Goal: Transaction & Acquisition: Obtain resource

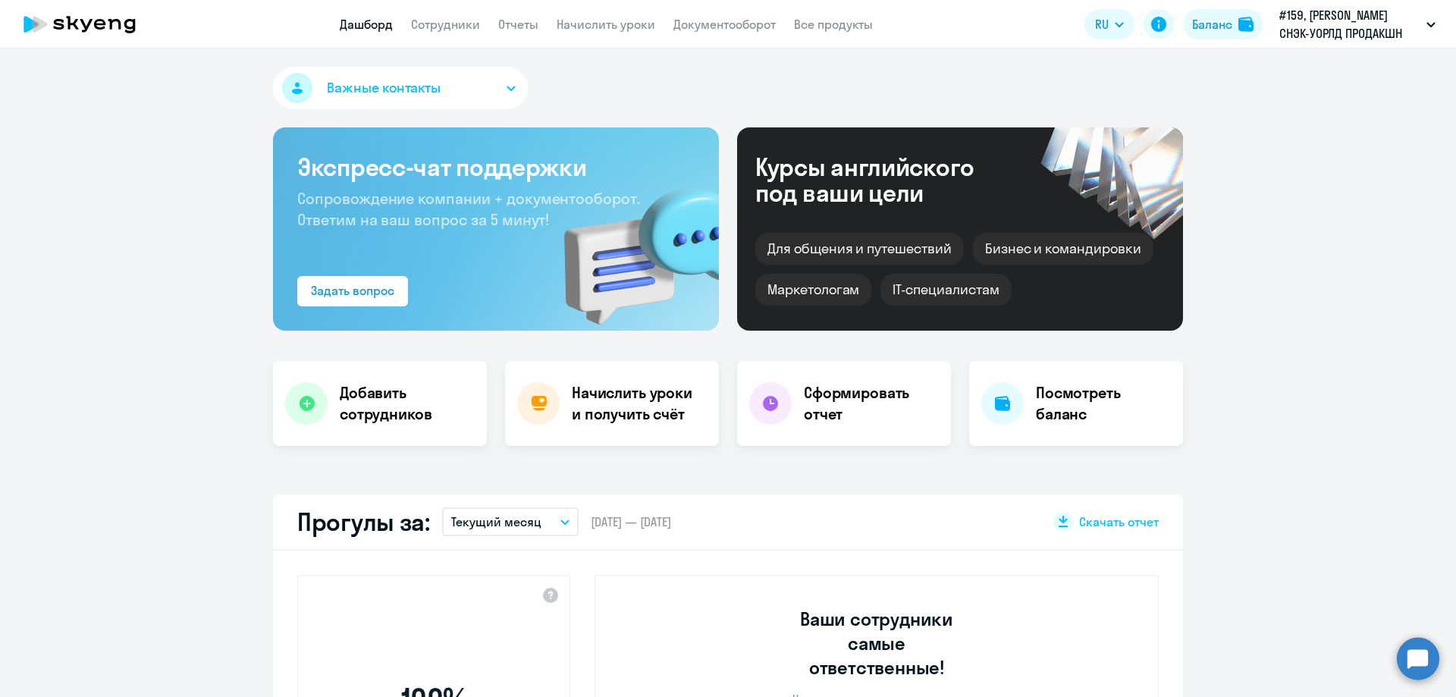
select select "30"
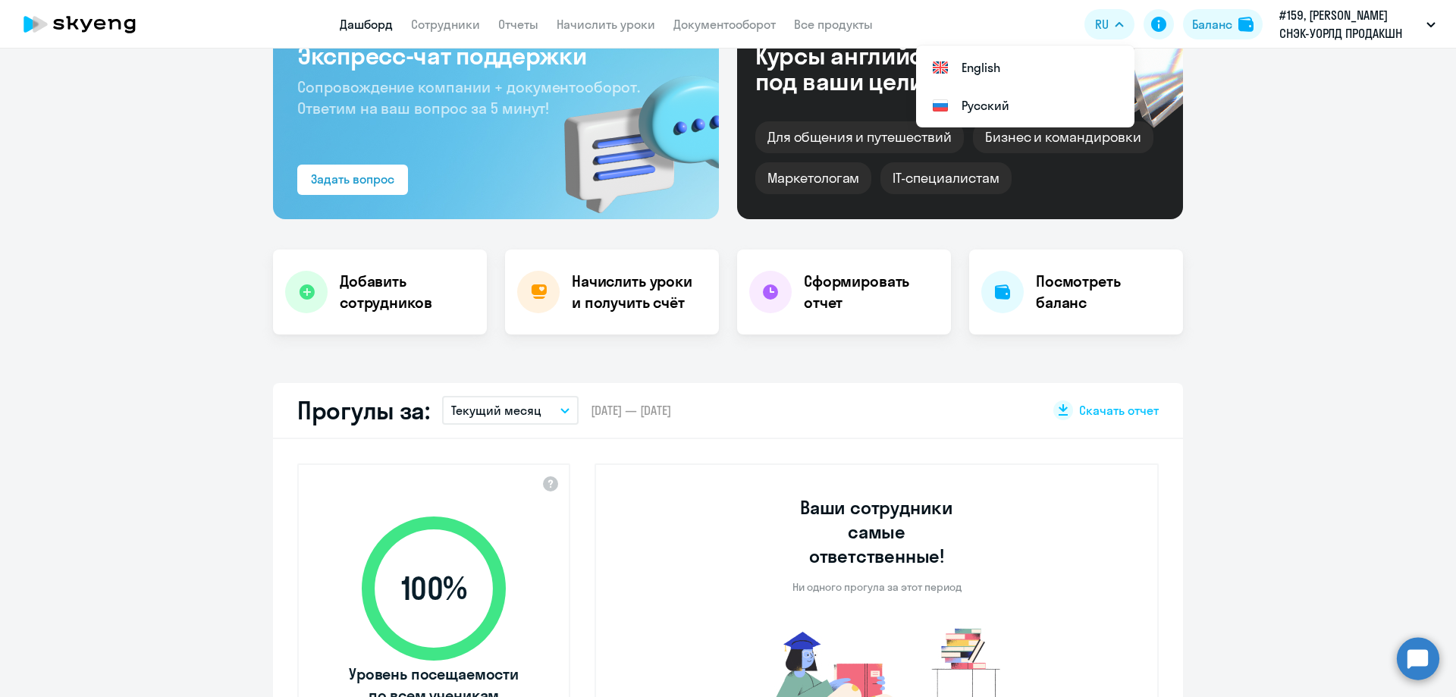
scroll to position [227, 0]
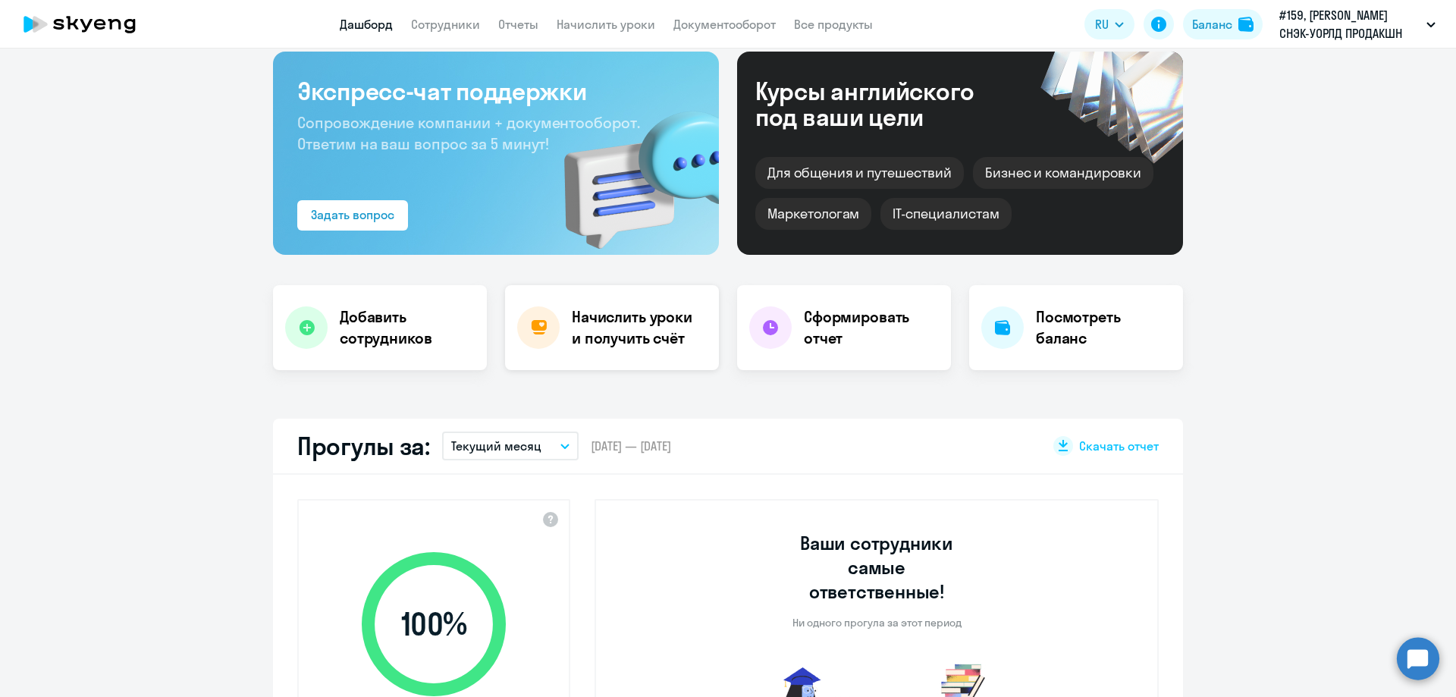
click at [654, 296] on div "Начислить уроки и получить счёт" at bounding box center [612, 327] width 214 height 85
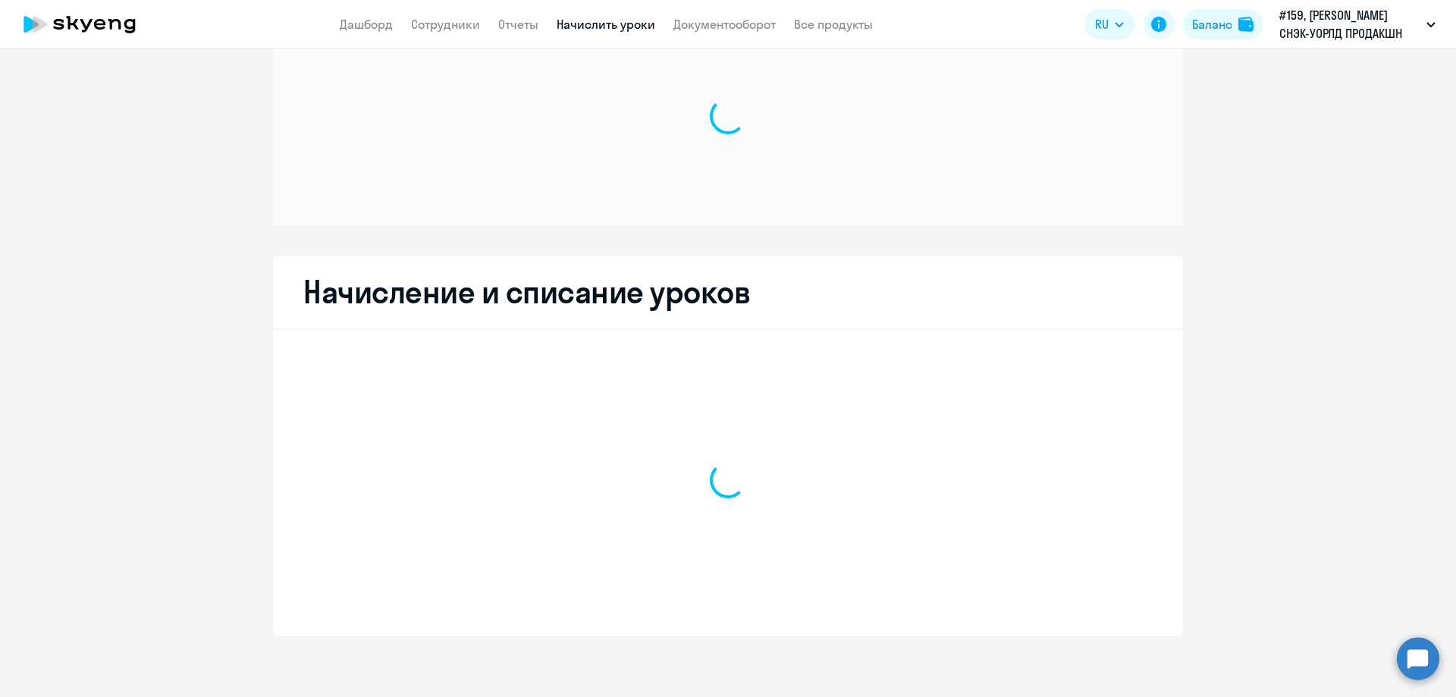
scroll to position [64, 0]
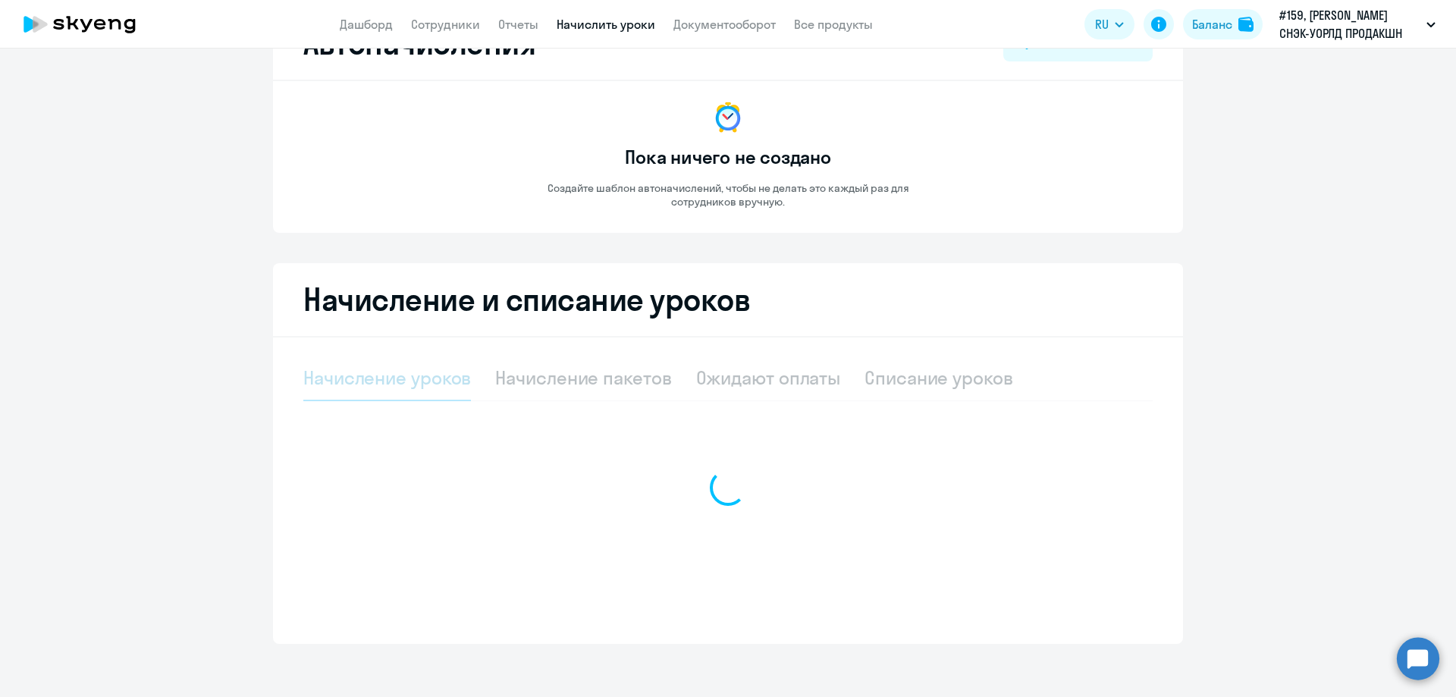
select select "10"
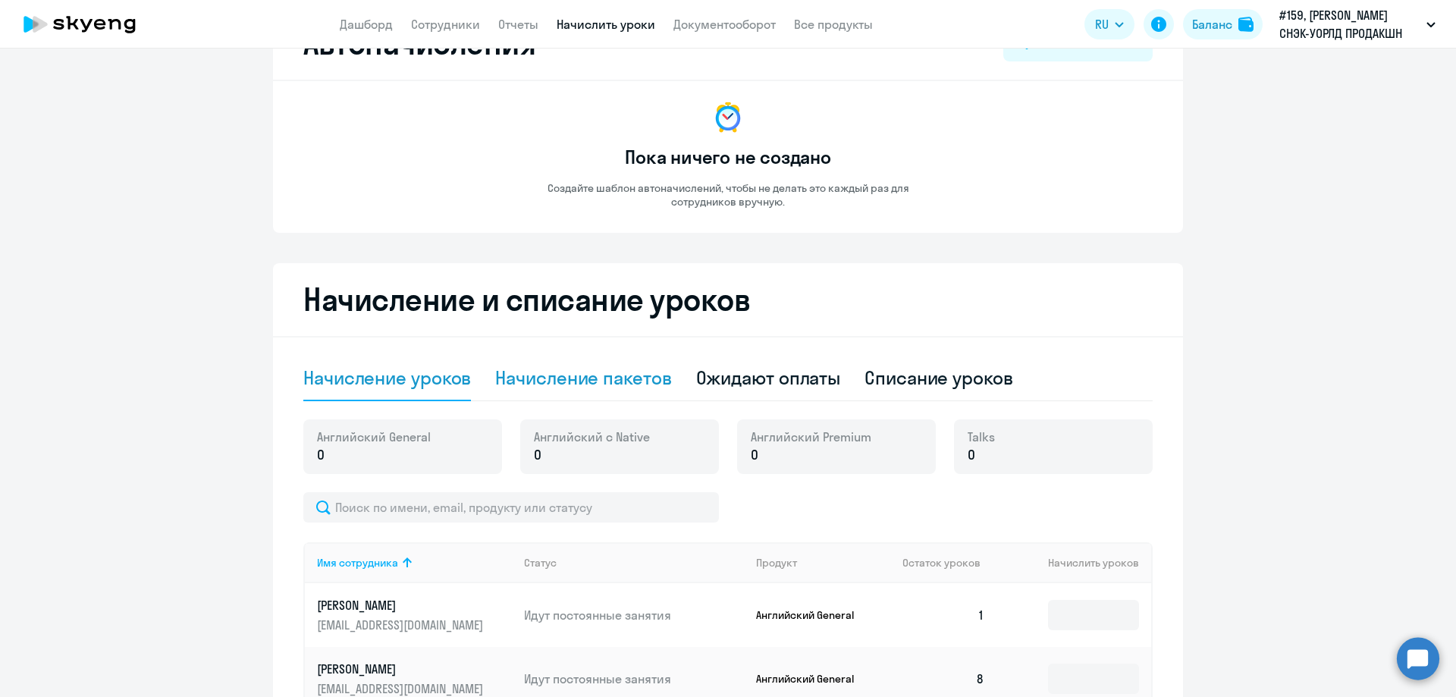
click at [580, 378] on div "Начисление пакетов" at bounding box center [583, 377] width 176 height 24
select select "10"
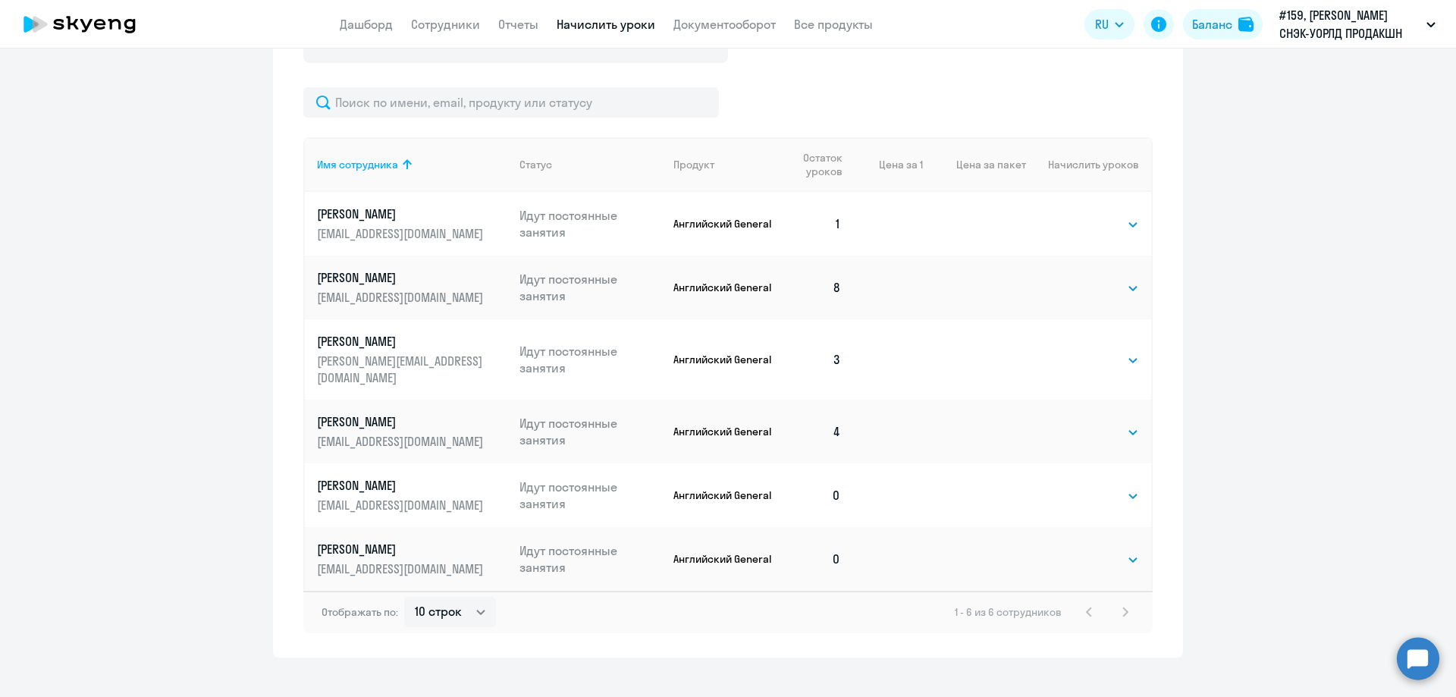
scroll to position [519, 0]
click at [1089, 230] on select "Выбрать 4 8 16 32 64 96 128" at bounding box center [1108, 223] width 62 height 18
select select "8"
click at [1077, 214] on select "Выбрать 4 8 16 32 64 96 128" at bounding box center [1108, 223] width 62 height 18
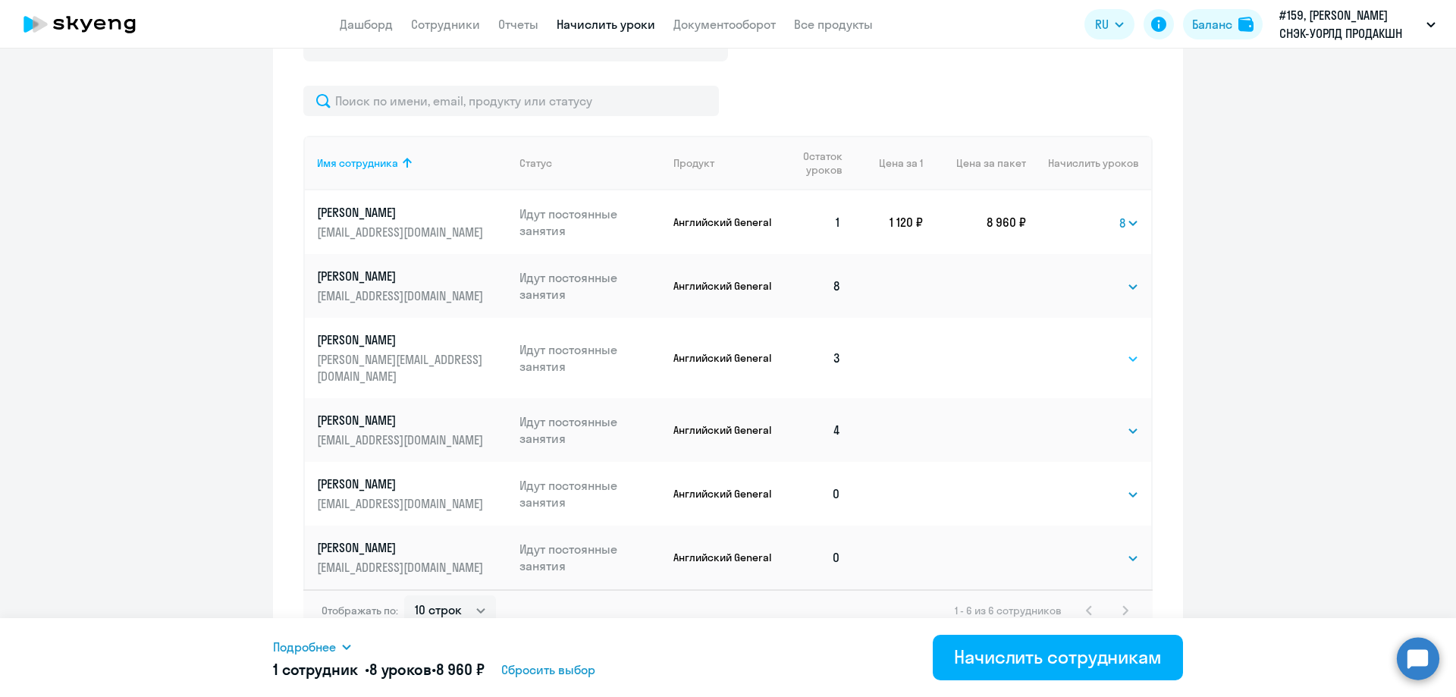
click at [1095, 353] on select "Выбрать 4 8 16 32 64 96 128" at bounding box center [1108, 359] width 62 height 18
select select "8"
click at [1077, 350] on select "Выбрать 4 8 16 32 64 96 128" at bounding box center [1108, 359] width 62 height 18
click at [1092, 422] on select "Выбрать 4 8 16 32 64 96 128" at bounding box center [1108, 431] width 62 height 18
select select "8"
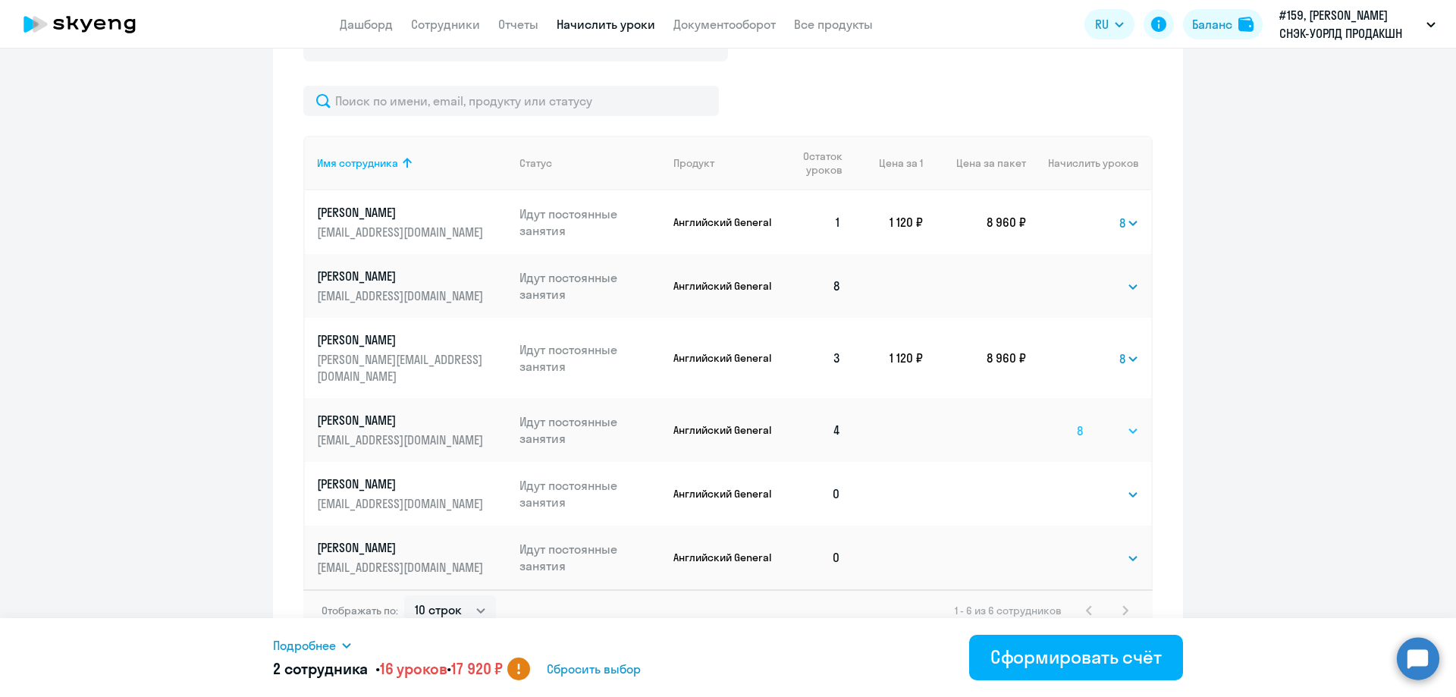
click at [1077, 422] on select "Выбрать 4 8 16 32 64 96 128" at bounding box center [1108, 431] width 62 height 18
click at [1113, 485] on select "Выбрать 4 8 16 32 64 96 128" at bounding box center [1108, 494] width 62 height 18
select select "8"
click at [1077, 485] on select "Выбрать 4 8 16 32 64 96 128" at bounding box center [1108, 494] width 62 height 18
click at [1092, 549] on select "Выбрать 4 8 16 32 64 96 128" at bounding box center [1108, 558] width 62 height 18
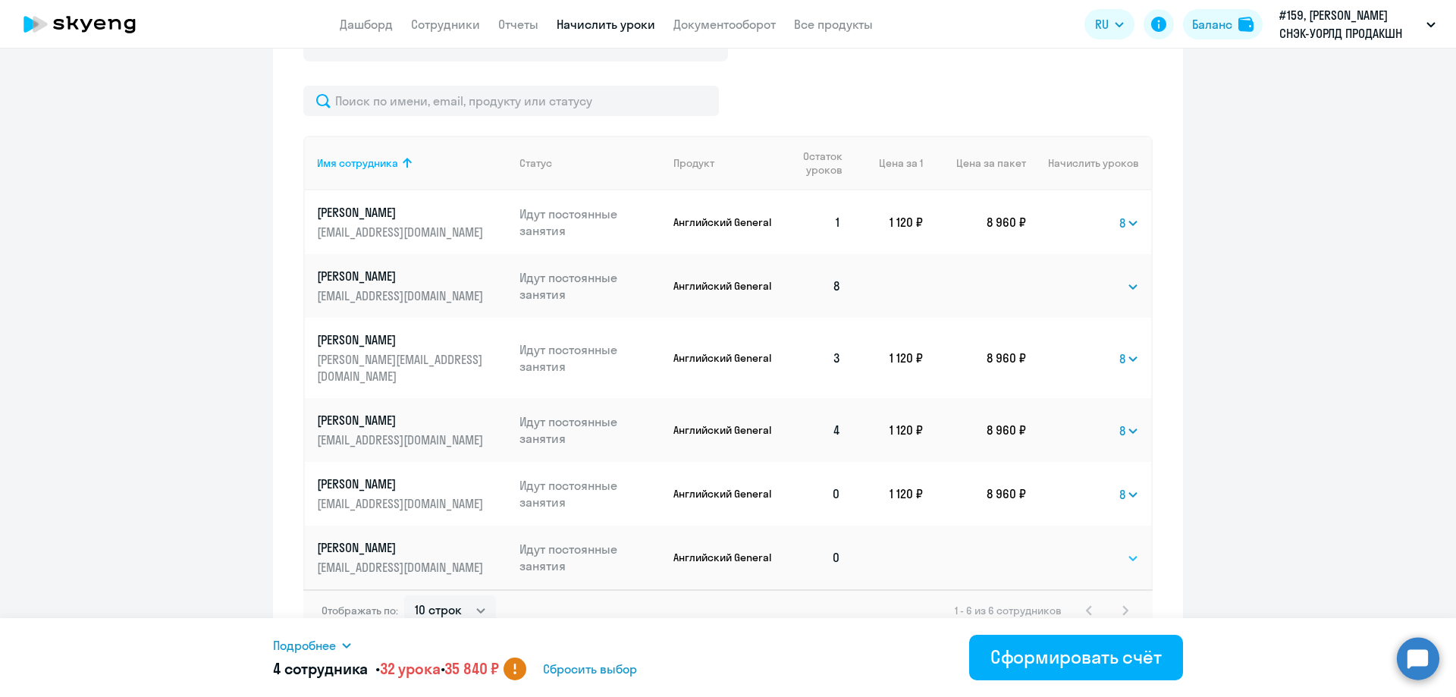
select select "8"
click at [1077, 549] on select "Выбрать 4 8 16 32 64 96 128" at bounding box center [1108, 558] width 62 height 18
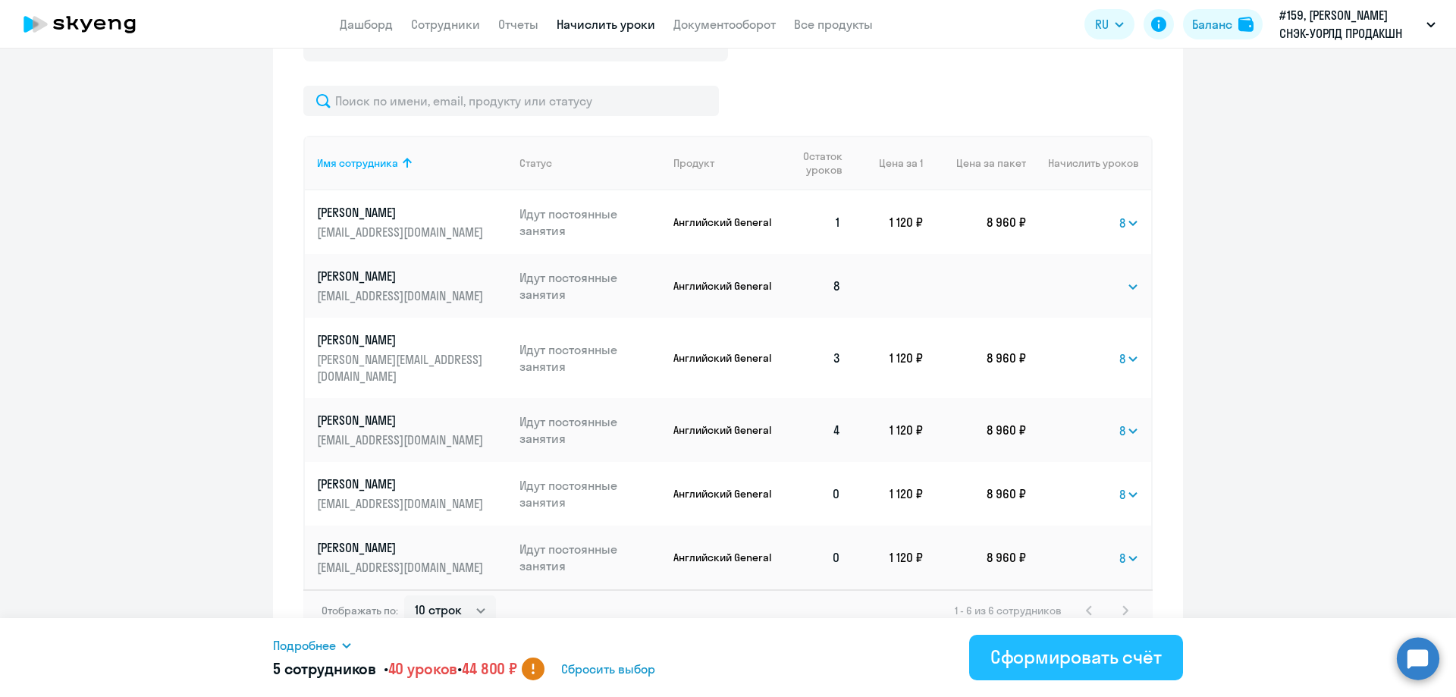
click at [999, 669] on button "Сформировать счёт" at bounding box center [1076, 657] width 214 height 45
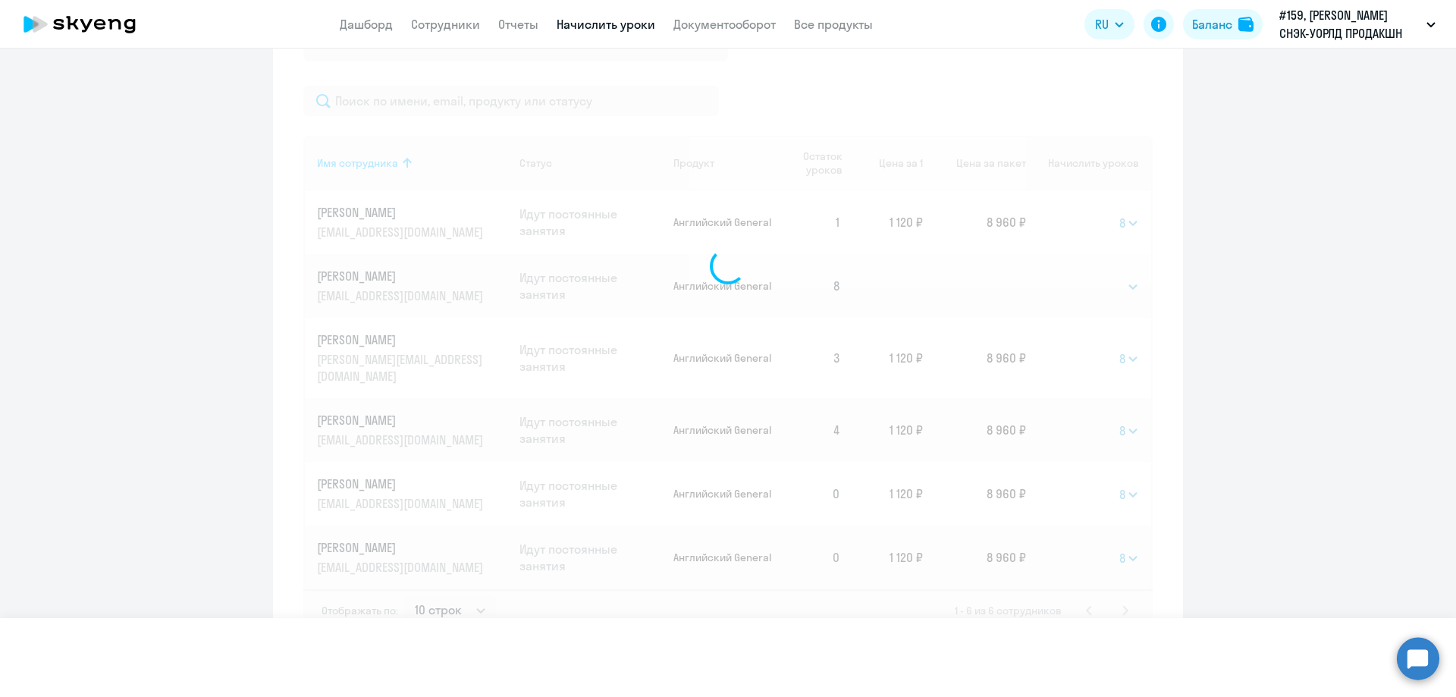
select select
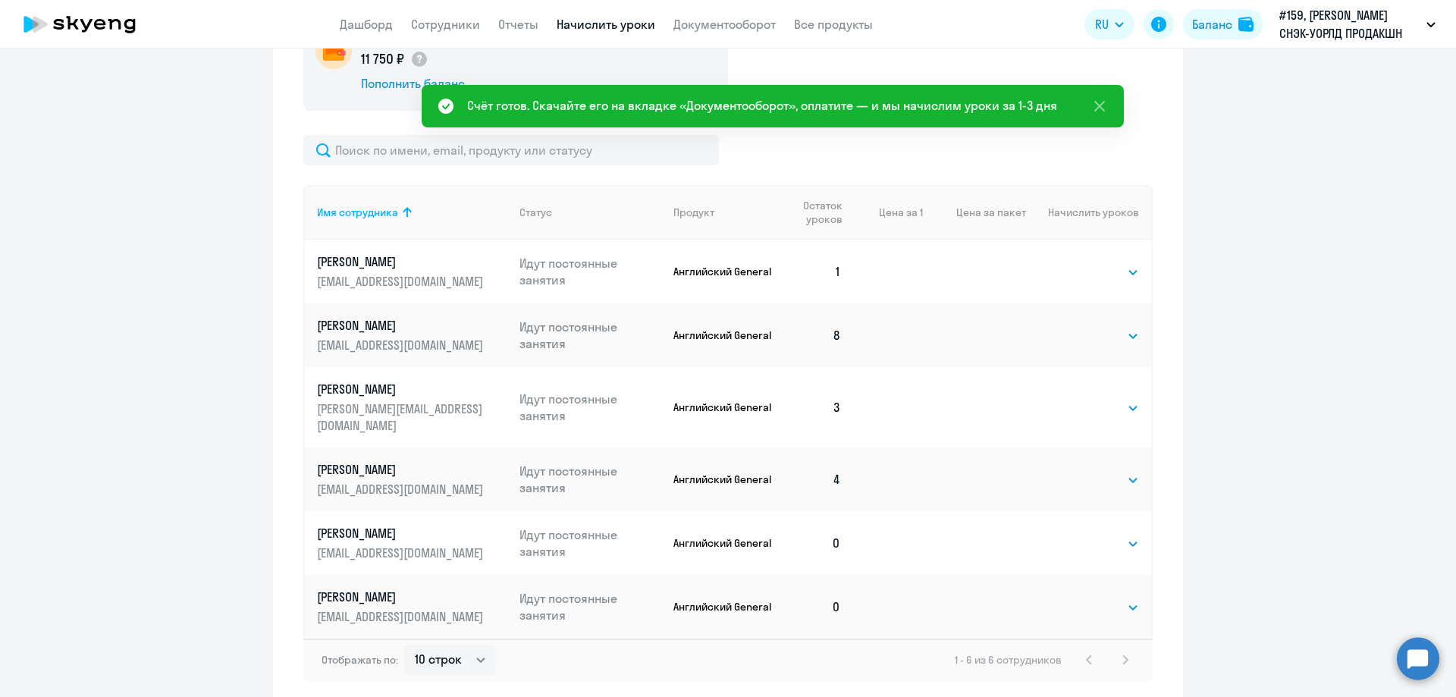
scroll to position [444, 0]
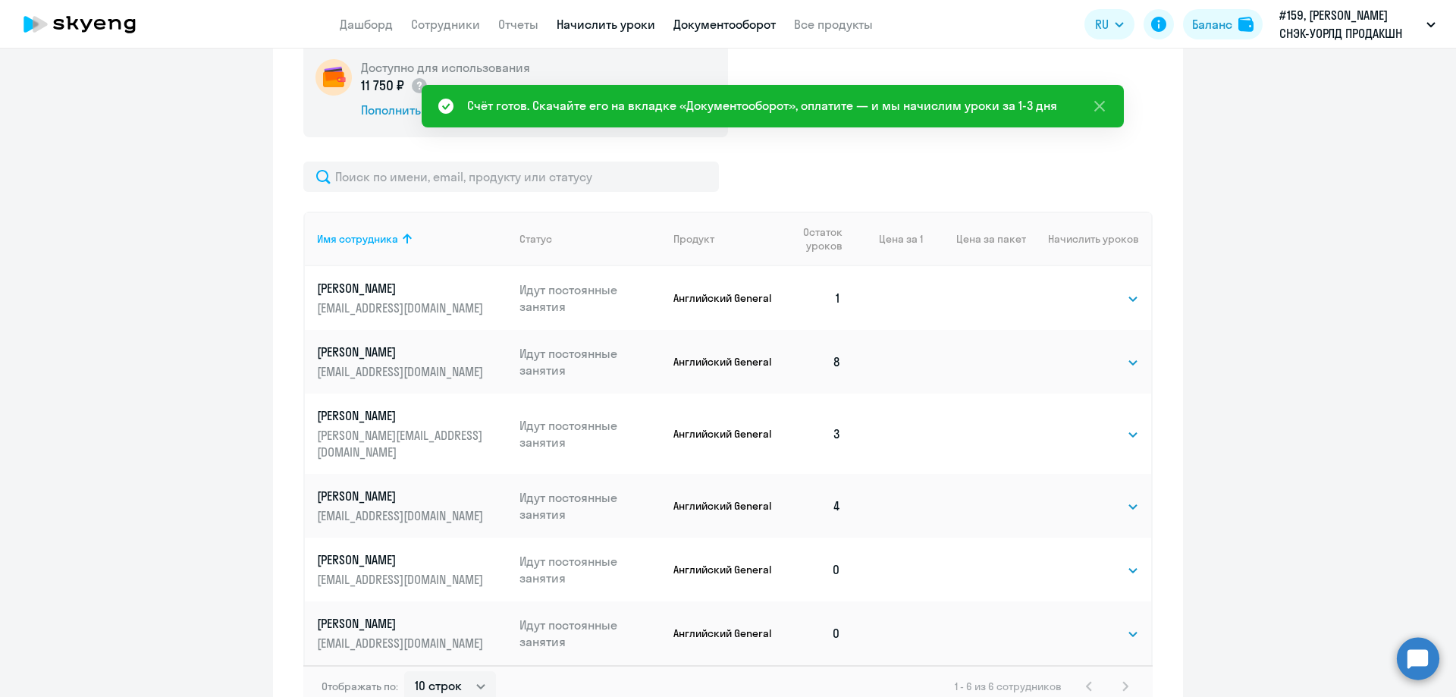
click at [713, 30] on link "Документооборот" at bounding box center [724, 24] width 102 height 15
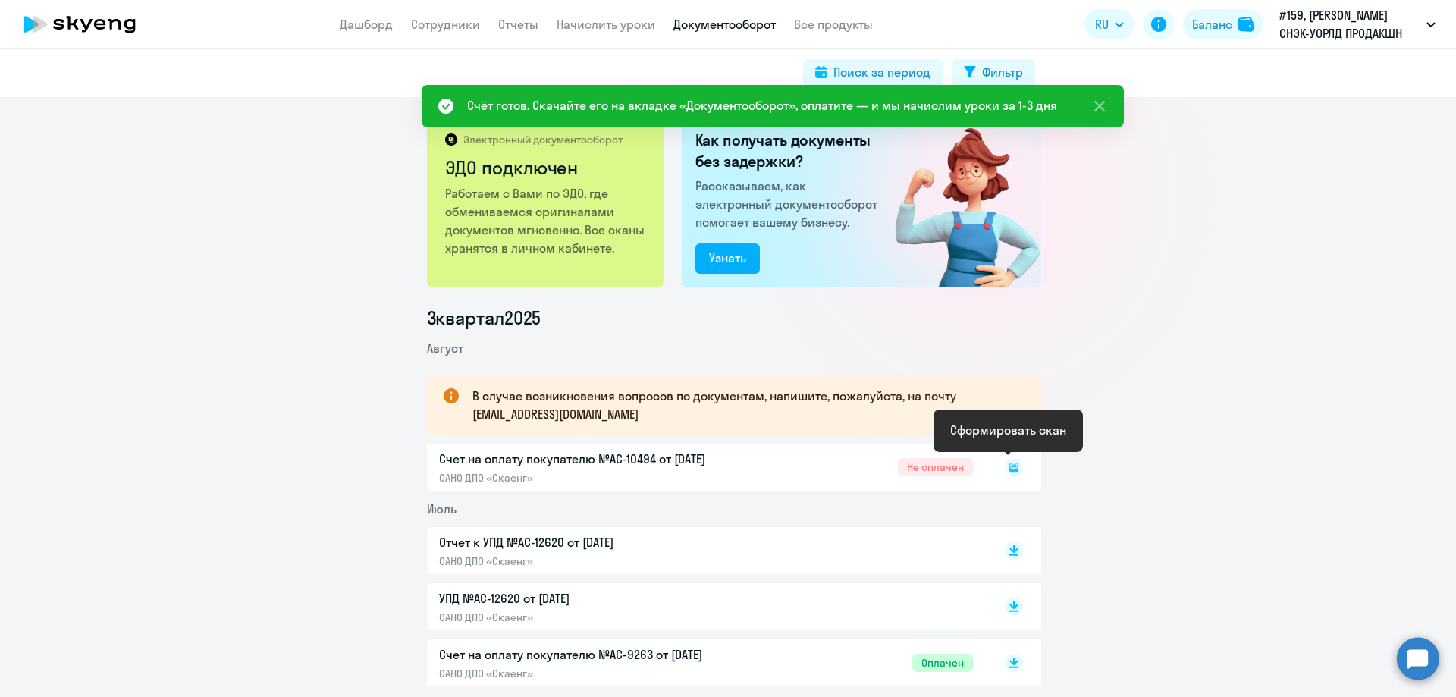
click at [1008, 464] on rect at bounding box center [1014, 467] width 18 height 18
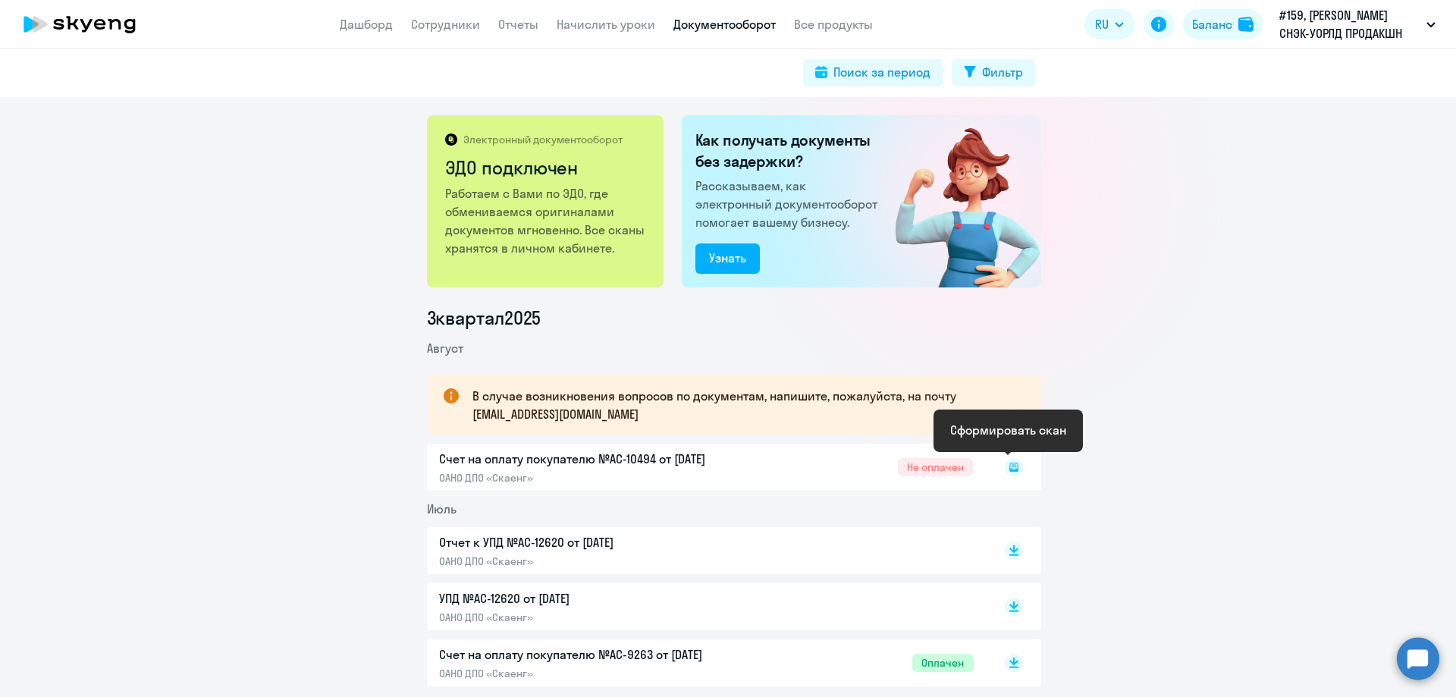
click at [1009, 469] on icon at bounding box center [1013, 466] width 9 height 9
click at [1008, 468] on rect at bounding box center [1014, 467] width 18 height 18
